Goal: Information Seeking & Learning: Learn about a topic

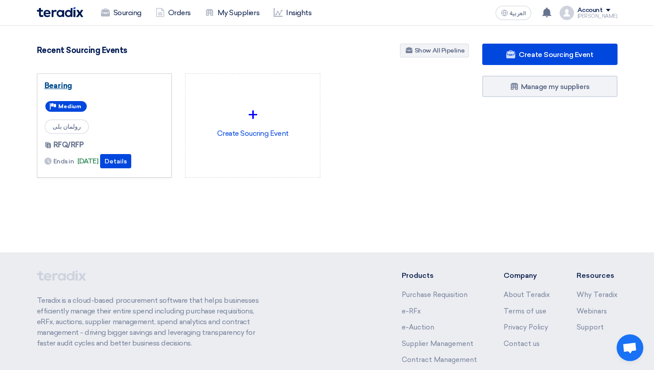
click at [64, 82] on link "Bearing" at bounding box center [104, 85] width 120 height 9
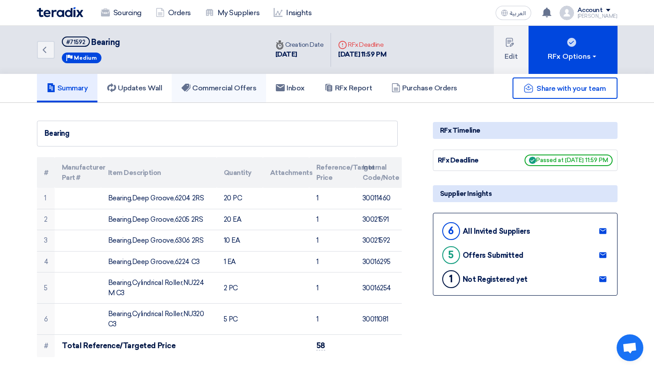
click at [221, 90] on h5 "Commercial Offers" at bounding box center [218, 88] width 75 height 9
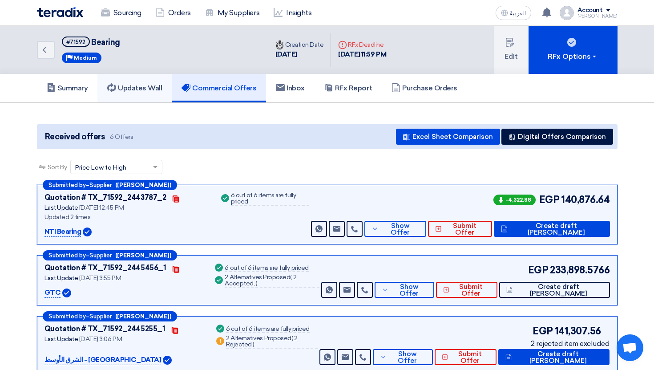
click at [148, 79] on link "Updates Wall" at bounding box center [134, 88] width 74 height 28
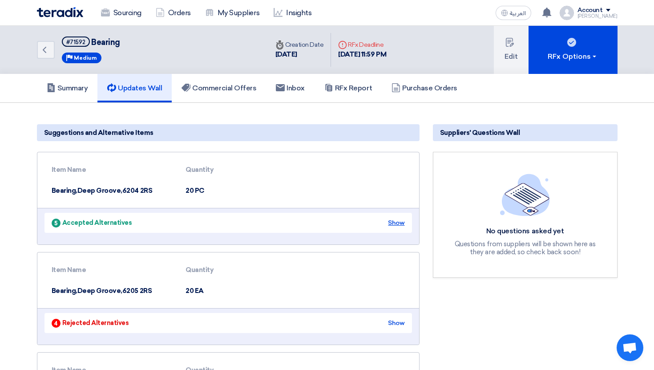
click at [396, 226] on div "Show" at bounding box center [396, 222] width 16 height 9
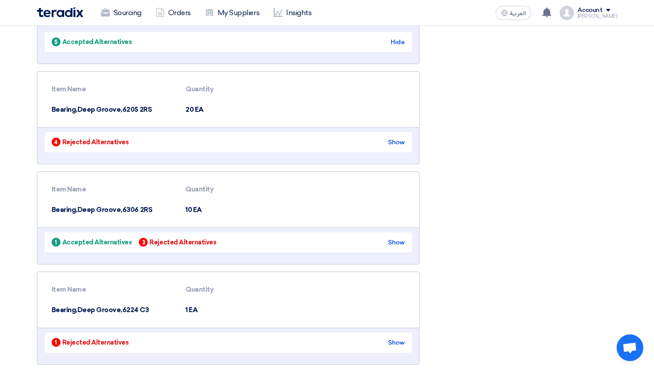
scroll to position [564, 0]
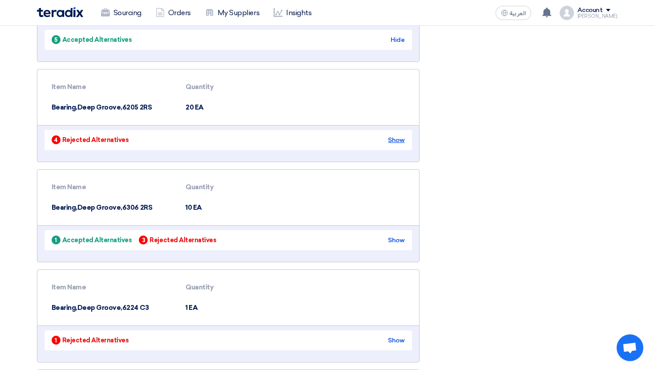
click at [399, 137] on div "Show" at bounding box center [396, 139] width 16 height 9
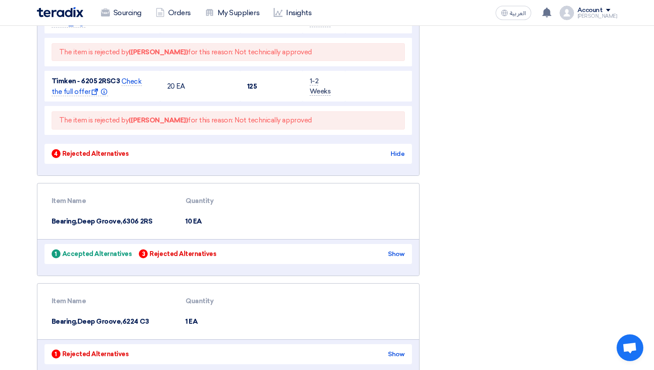
scroll to position [959, 0]
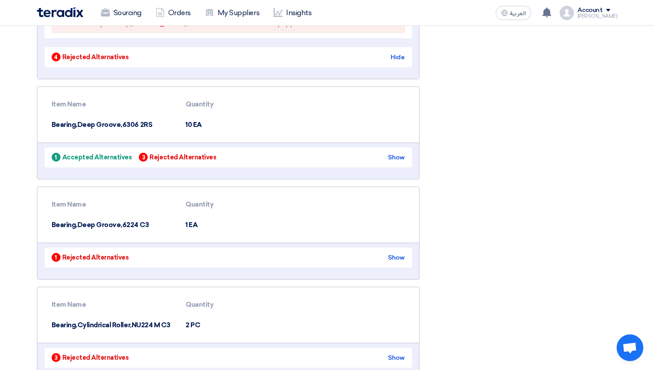
click at [404, 155] on div "1 Accepted Alternatives 3 Rejected Alternatives Show" at bounding box center [227, 157] width 367 height 20
click at [399, 162] on div "1 Accepted Alternatives 3 Rejected Alternatives Show" at bounding box center [227, 157] width 367 height 20
click at [399, 159] on div "Show" at bounding box center [396, 157] width 16 height 9
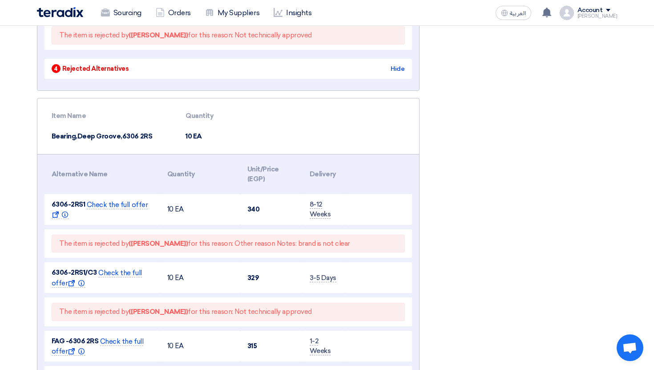
scroll to position [0, 0]
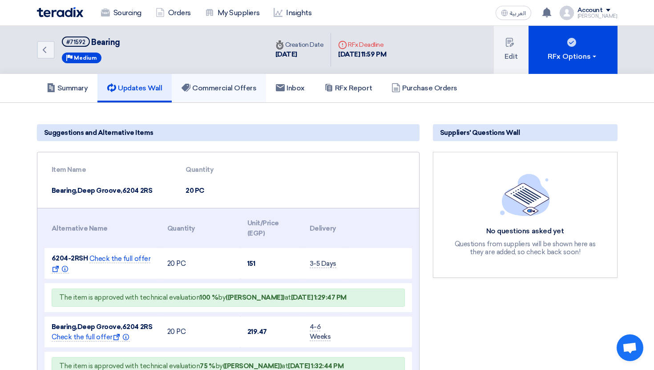
click at [221, 85] on h5 "Commercial Offers" at bounding box center [218, 88] width 75 height 9
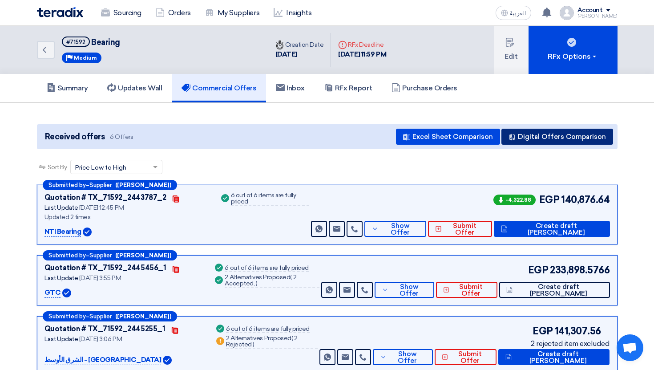
click at [549, 142] on button "Digital Offers Comparison" at bounding box center [557, 137] width 112 height 16
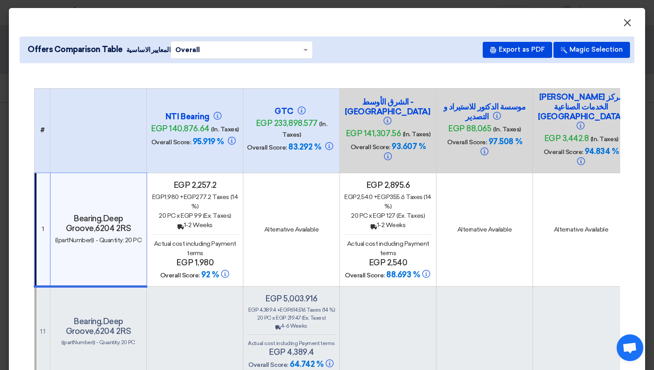
click at [628, 22] on span "×" at bounding box center [627, 25] width 9 height 18
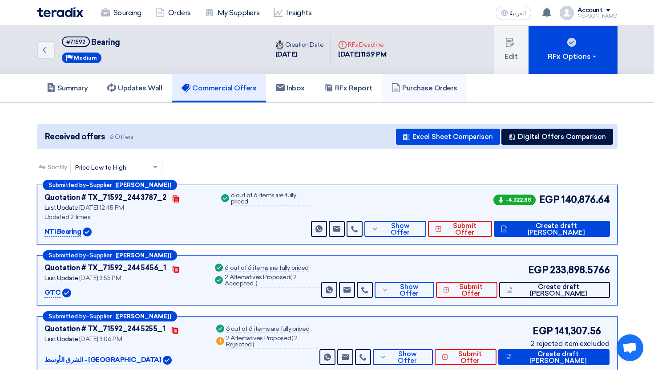
click at [422, 91] on h5 "Purchase Orders" at bounding box center [424, 88] width 66 height 9
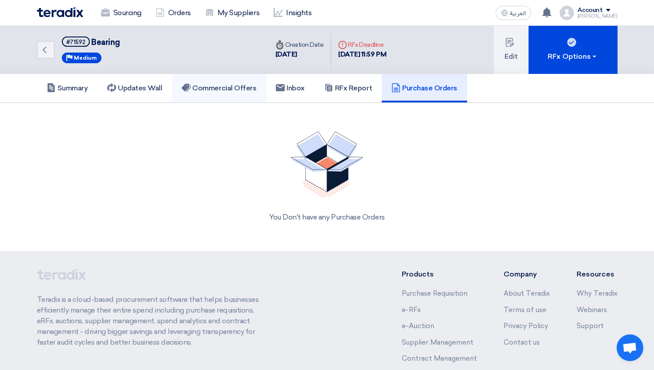
click at [190, 90] on icon at bounding box center [185, 87] width 9 height 9
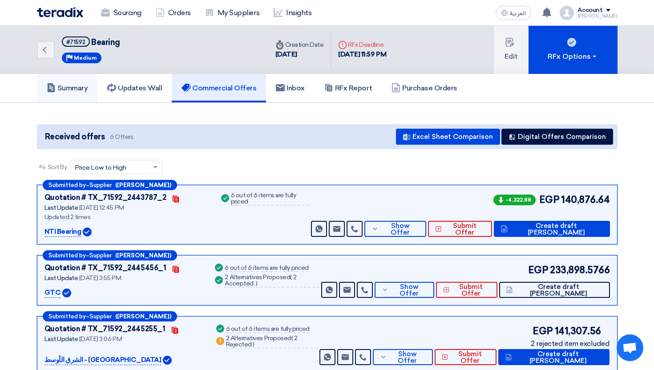
click at [64, 89] on h5 "Summary" at bounding box center [67, 88] width 41 height 9
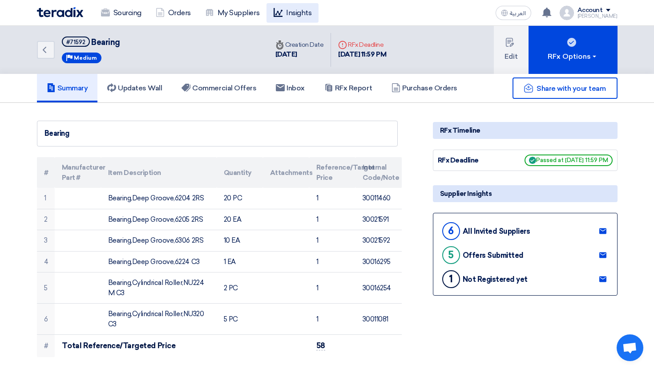
click at [287, 17] on link "Insights" at bounding box center [292, 13] width 52 height 20
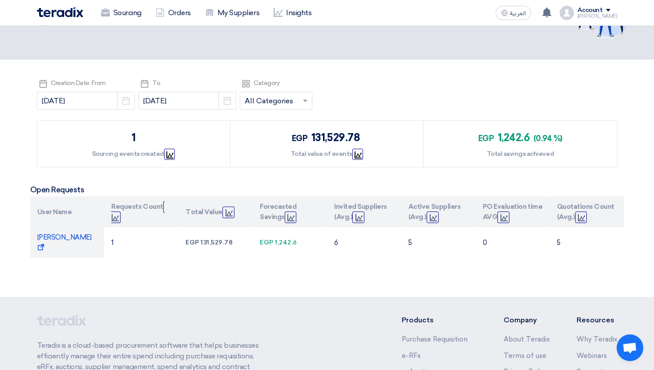
scroll to position [62, 0]
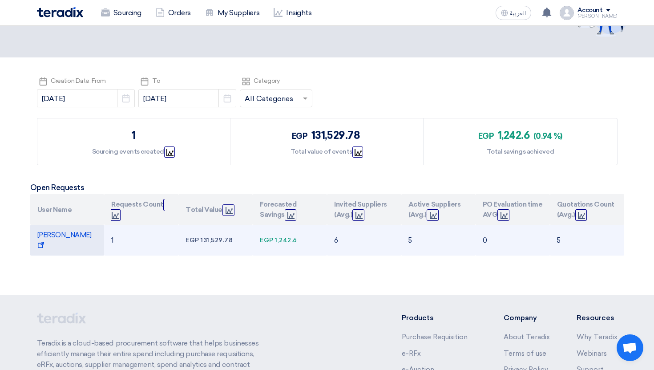
drag, startPoint x: 273, startPoint y: 247, endPoint x: 314, endPoint y: 247, distance: 41.4
click at [314, 247] on td "egp 1,242.6" at bounding box center [290, 240] width 74 height 31
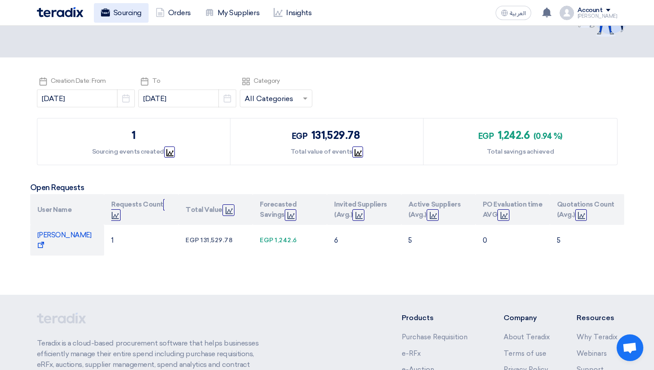
click at [121, 19] on link "Sourcing" at bounding box center [121, 13] width 55 height 20
